Goal: Task Accomplishment & Management: Manage account settings

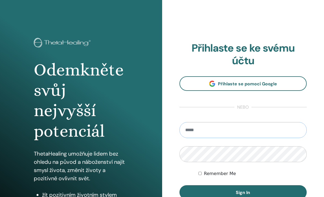
type input "**********"
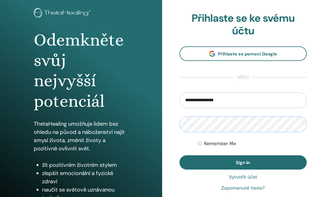
scroll to position [30, 0]
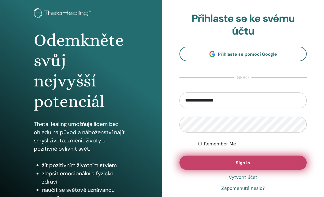
click at [236, 163] on span "Sign In" at bounding box center [243, 163] width 14 height 6
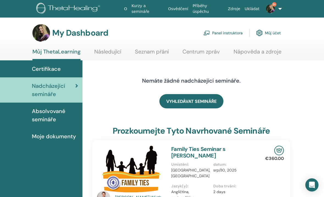
click at [227, 32] on link "Panel instruktora" at bounding box center [222, 33] width 39 height 12
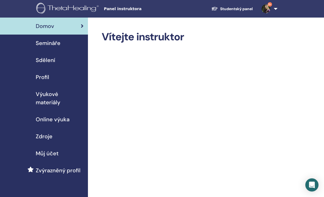
click at [46, 42] on span "Semináře" at bounding box center [48, 43] width 25 height 8
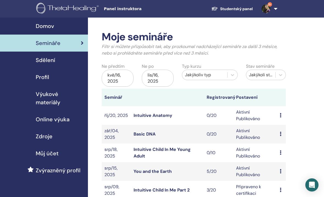
click at [149, 115] on link "Intuitive Anatomy" at bounding box center [153, 116] width 39 height 6
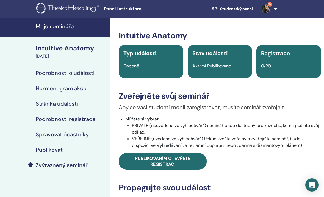
click at [58, 75] on h4 "Podrobnosti o události" at bounding box center [65, 73] width 59 height 7
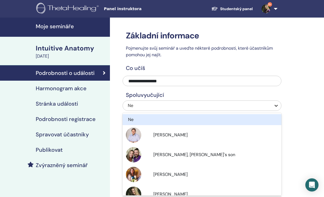
click at [276, 105] on icon at bounding box center [276, 105] width 5 height 5
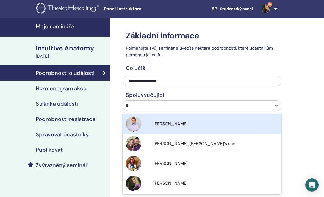
type input "**"
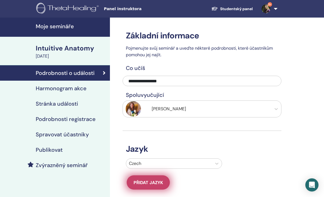
click at [147, 182] on span "Přidat jazyk" at bounding box center [148, 183] width 29 height 6
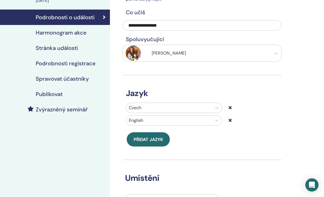
scroll to position [57, 0]
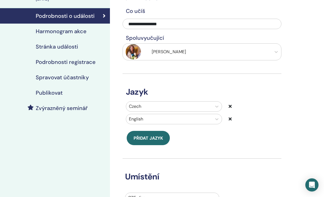
click at [230, 119] on icon at bounding box center [230, 119] width 3 height 4
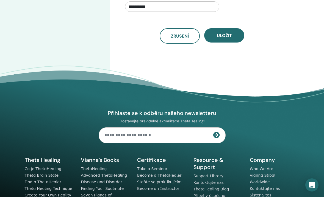
scroll to position [251, 0]
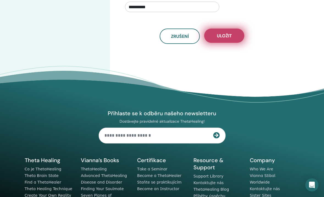
click at [225, 34] on span "Uložit" at bounding box center [224, 36] width 15 height 6
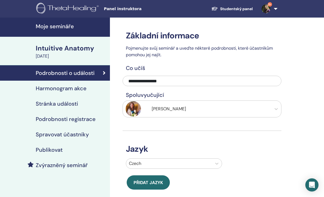
click at [62, 27] on h4 "Moje semináře" at bounding box center [71, 26] width 71 height 7
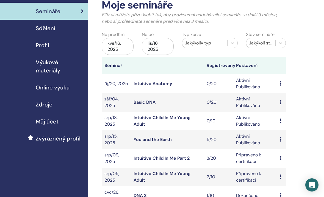
scroll to position [34, 0]
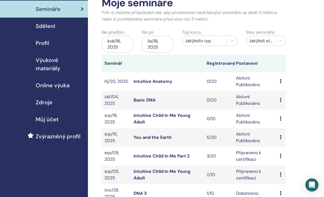
click at [280, 119] on icon at bounding box center [281, 119] width 2 height 4
click at [188, 141] on td "You and the Earth" at bounding box center [167, 137] width 73 height 19
click at [278, 136] on td "Náhled Upravit Účastníci zrušení" at bounding box center [281, 137] width 9 height 19
click at [281, 137] on icon at bounding box center [281, 137] width 2 height 4
click at [277, 158] on link "Účastníci" at bounding box center [284, 158] width 19 height 6
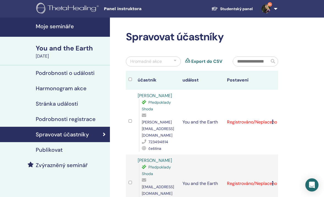
click at [269, 115] on td "Registrováno/Neplaceno" at bounding box center [246, 122] width 45 height 65
click at [272, 120] on icon at bounding box center [273, 122] width 2 height 4
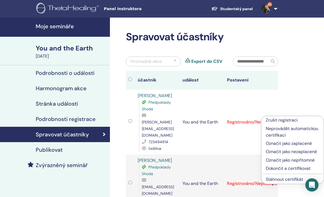
click at [275, 170] on p "Dokončit a certifikovat" at bounding box center [293, 169] width 54 height 7
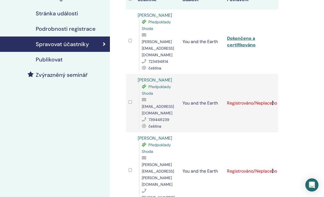
scroll to position [91, 0]
click at [272, 101] on icon at bounding box center [273, 103] width 2 height 4
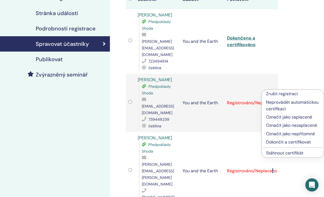
click at [268, 142] on p "Dokončit a certifikovat" at bounding box center [292, 142] width 53 height 7
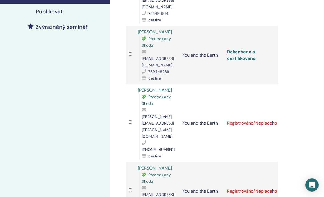
scroll to position [138, 0]
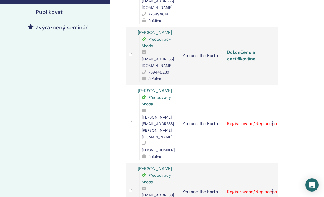
click at [273, 122] on icon at bounding box center [273, 124] width 2 height 4
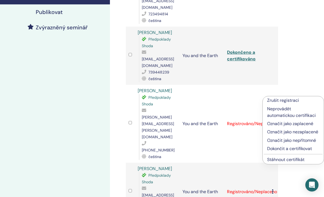
click at [281, 149] on p "Dokončit a certifikovat" at bounding box center [293, 149] width 52 height 7
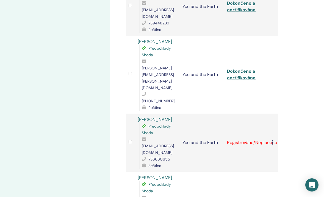
scroll to position [200, 0]
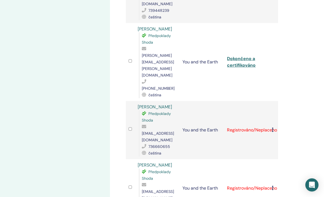
click at [272, 128] on icon at bounding box center [273, 130] width 2 height 4
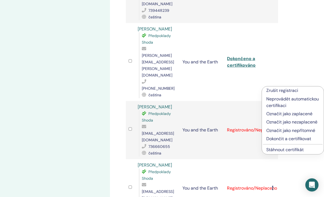
click at [265, 140] on li "Dokončit a certifikovat" at bounding box center [293, 139] width 62 height 8
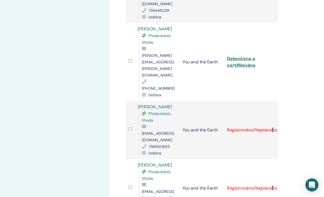
click at [273, 128] on icon at bounding box center [273, 130] width 2 height 4
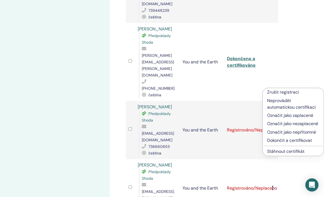
click at [279, 141] on p "Dokončit a certifikovat" at bounding box center [293, 140] width 52 height 7
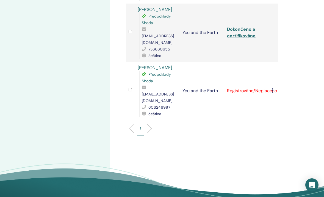
scroll to position [292, 0]
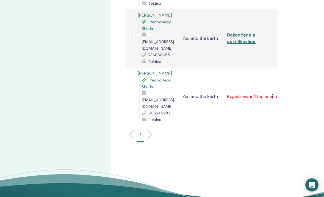
click at [272, 94] on icon at bounding box center [273, 96] width 2 height 4
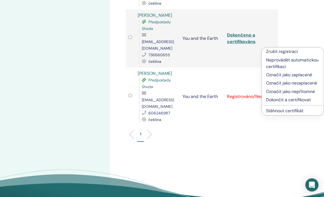
click at [272, 100] on p "Dokončit a certifikovat" at bounding box center [292, 100] width 53 height 7
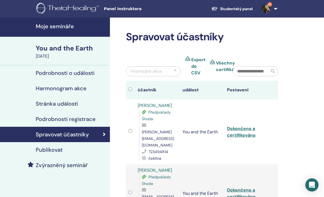
click at [66, 26] on h4 "Moje semináře" at bounding box center [71, 26] width 71 height 7
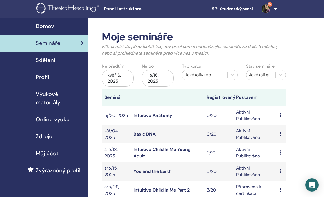
click at [281, 151] on icon at bounding box center [281, 153] width 2 height 4
click at [280, 172] on link "Účastníci" at bounding box center [285, 172] width 19 height 6
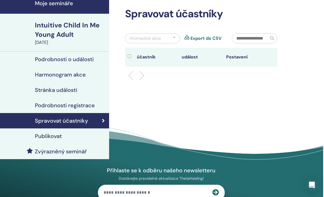
scroll to position [21, 1]
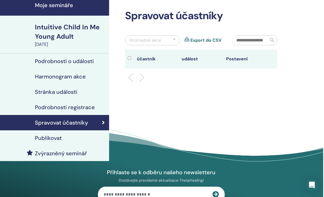
click at [69, 91] on h4 "Stránka události" at bounding box center [56, 92] width 42 height 7
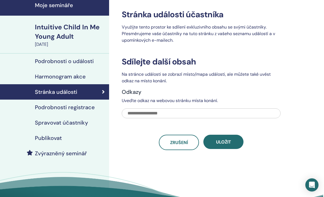
click at [63, 33] on div "Intuitive Child In Me Young Adult" at bounding box center [70, 32] width 71 height 19
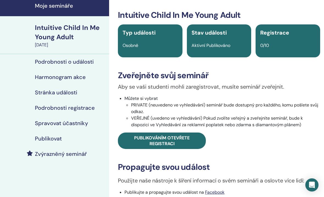
scroll to position [20, 1]
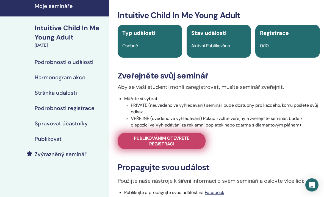
click at [159, 139] on span "Publikováním otevřete registraci" at bounding box center [162, 142] width 74 height 12
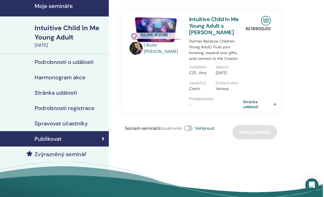
click at [250, 109] on link "Stránka události" at bounding box center [261, 105] width 36 height 10
click at [190, 131] on span at bounding box center [188, 128] width 9 height 6
click at [245, 140] on div "Seznam seminářů : soukromé Veřejnost Publikováno" at bounding box center [201, 132] width 159 height 14
click at [68, 126] on h4 "Spravovat účastníky" at bounding box center [61, 123] width 53 height 7
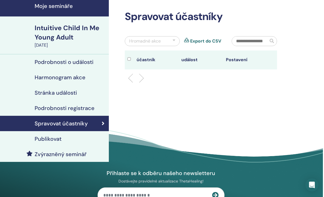
click at [70, 79] on h4 "Harmonogram akce" at bounding box center [60, 77] width 51 height 7
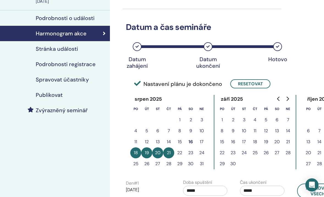
scroll to position [40, 0]
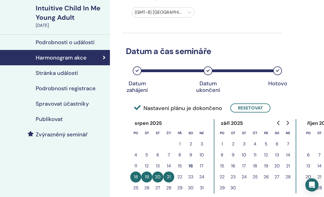
click at [58, 118] on h4 "Publikovat" at bounding box center [49, 119] width 27 height 7
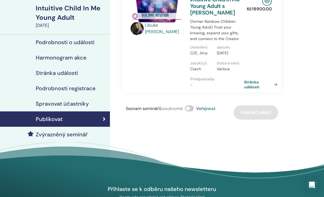
click at [252, 89] on link "Stránka události" at bounding box center [262, 85] width 36 height 10
